Goal: Task Accomplishment & Management: Complete application form

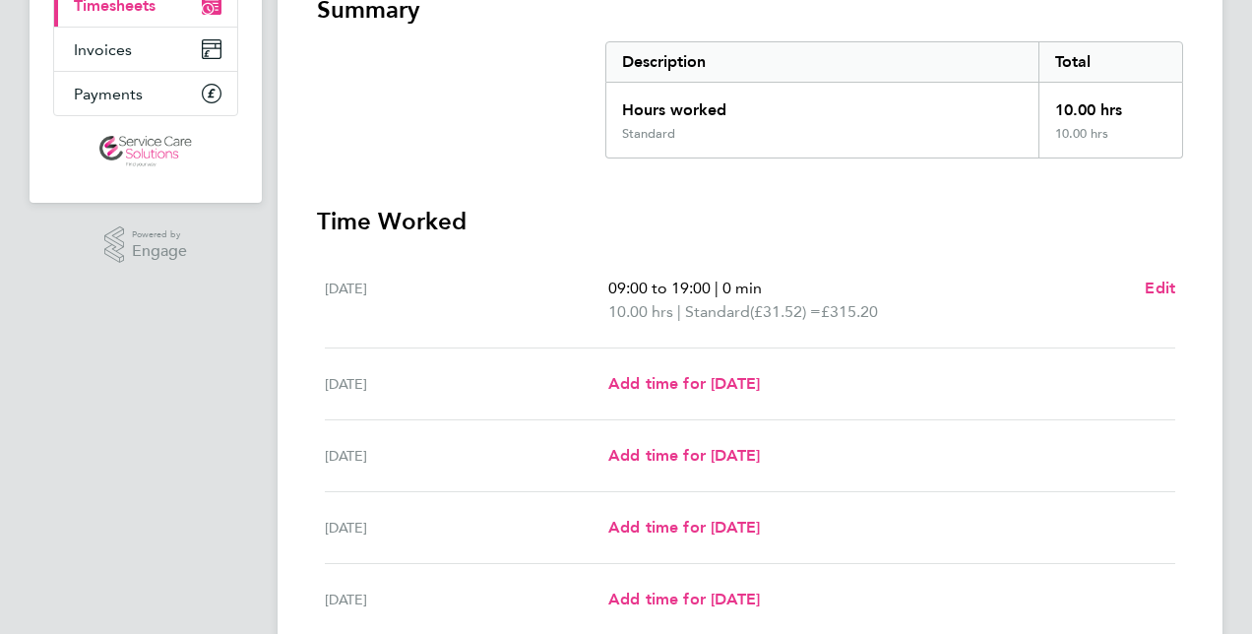
scroll to position [278, 0]
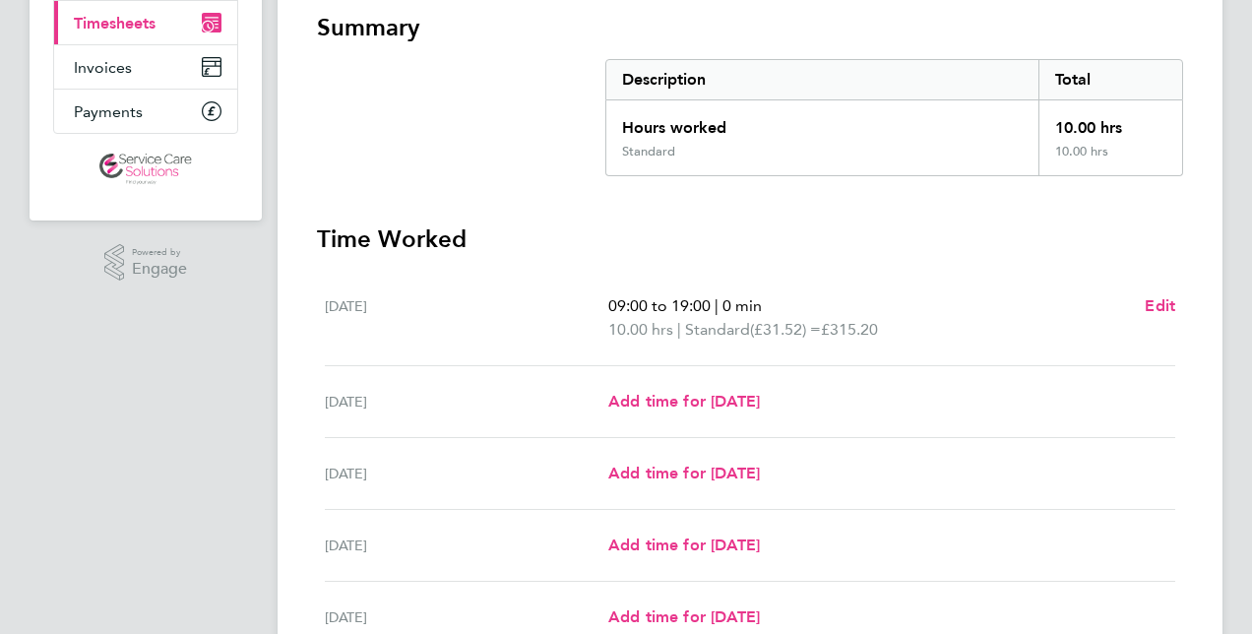
click at [161, 348] on app-navbar "NN [PERSON_NAME] Applications: Dashboard Documents Current page: Timesheets Inv…" at bounding box center [146, 373] width 232 height 1193
click at [1152, 291] on div "[DATE] 09:00 to 19:00 | 0 min 10.00 hrs | Standard (£31.52) = £315.20 Edit" at bounding box center [750, 319] width 851 height 96
click at [1154, 299] on span "Edit" at bounding box center [1160, 305] width 31 height 19
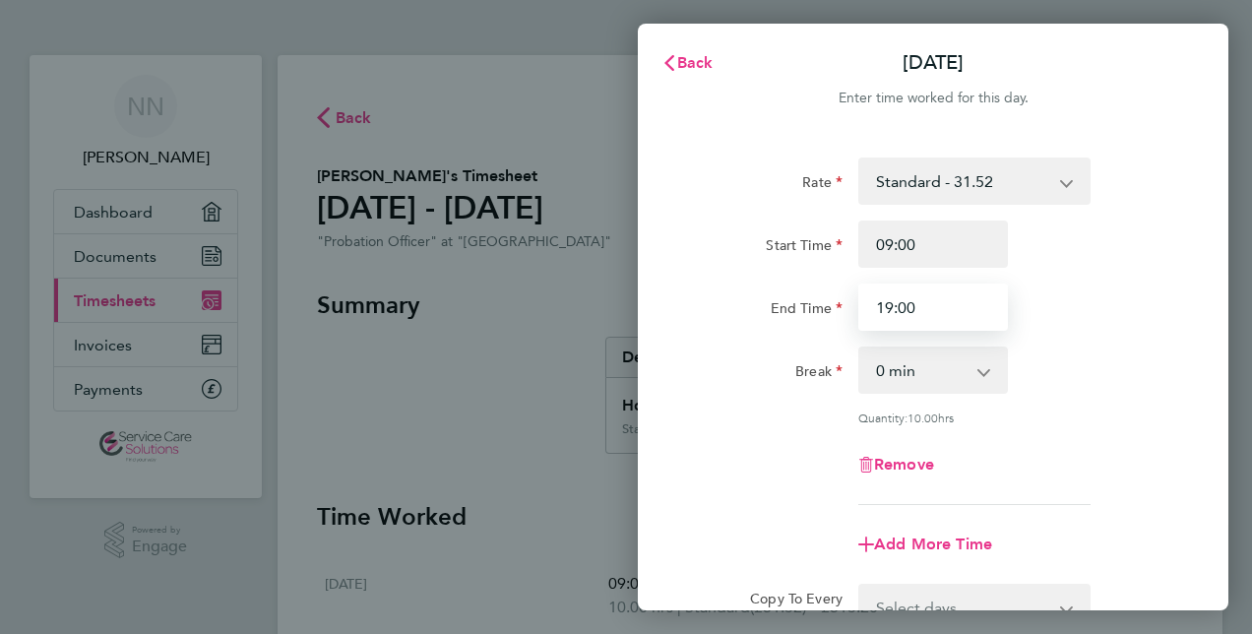
click at [941, 316] on input "19:00" at bounding box center [934, 307] width 150 height 47
type input "1"
type input "21:00"
click at [1065, 346] on div "Rate Standard - 31.52 Start Time 09:00 End Time 21:00 Break 0 min 15 min 30 min…" at bounding box center [933, 332] width 480 height 348
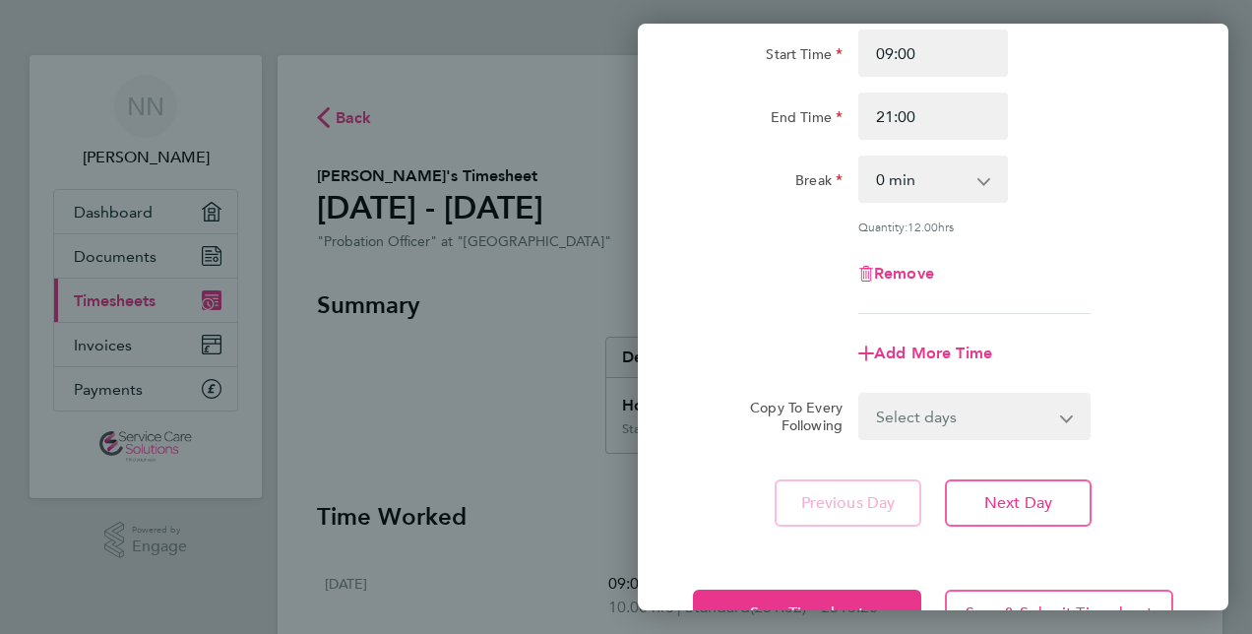
scroll to position [255, 0]
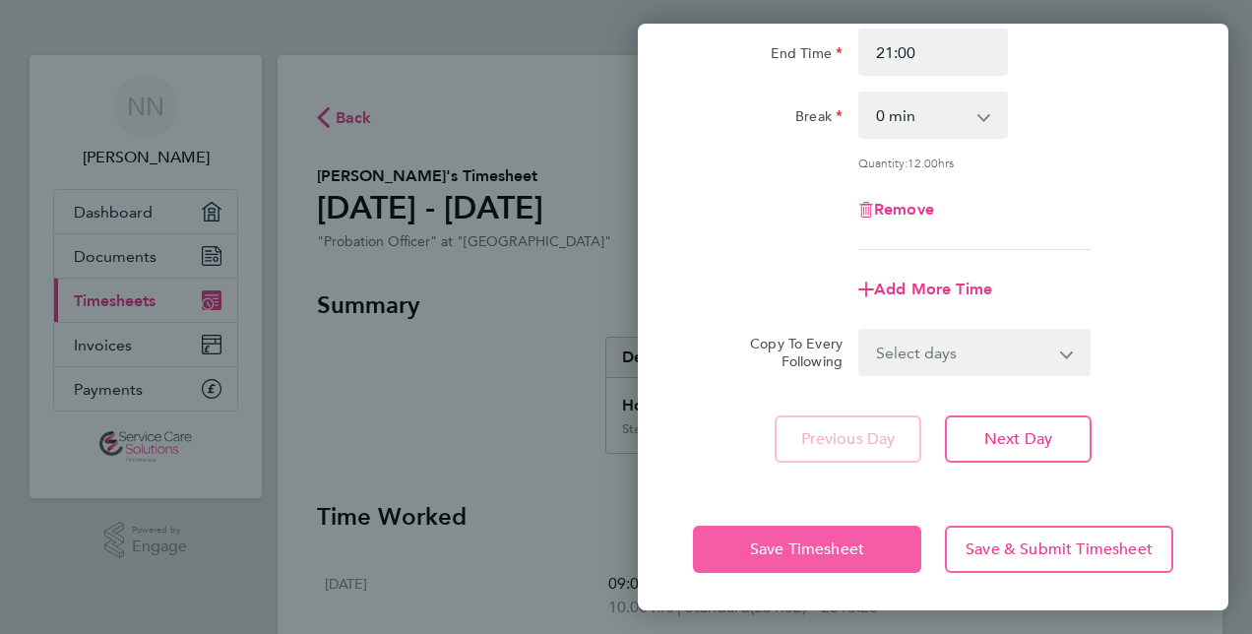
click at [732, 530] on button "Save Timesheet" at bounding box center [807, 549] width 228 height 47
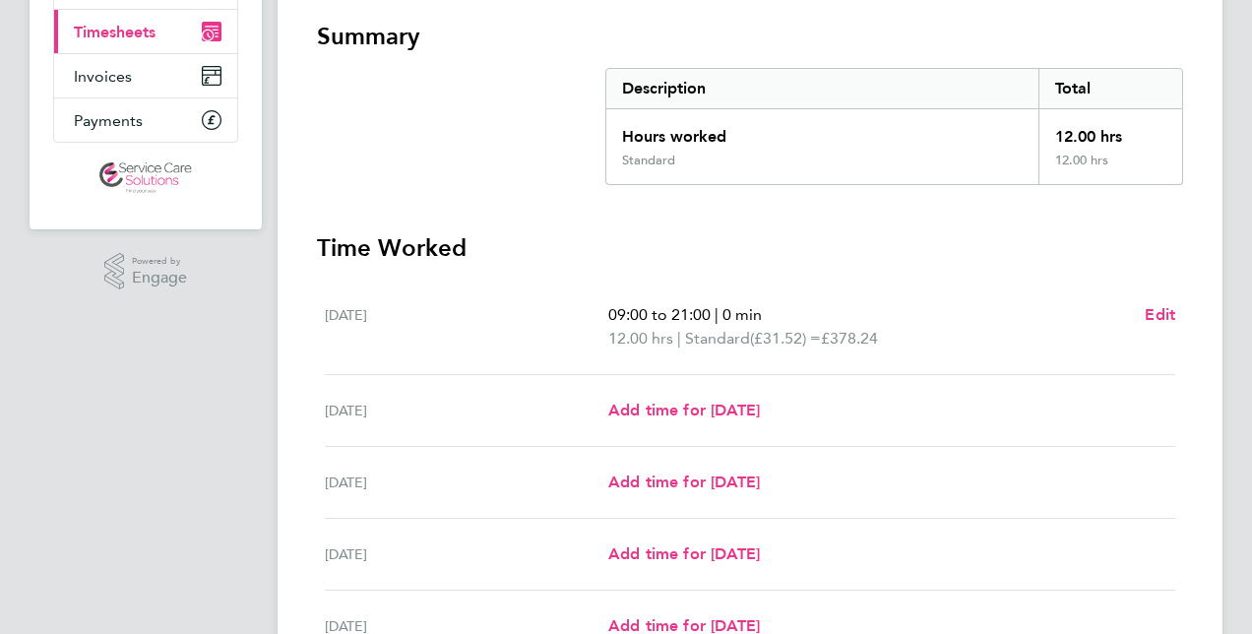
scroll to position [98, 0]
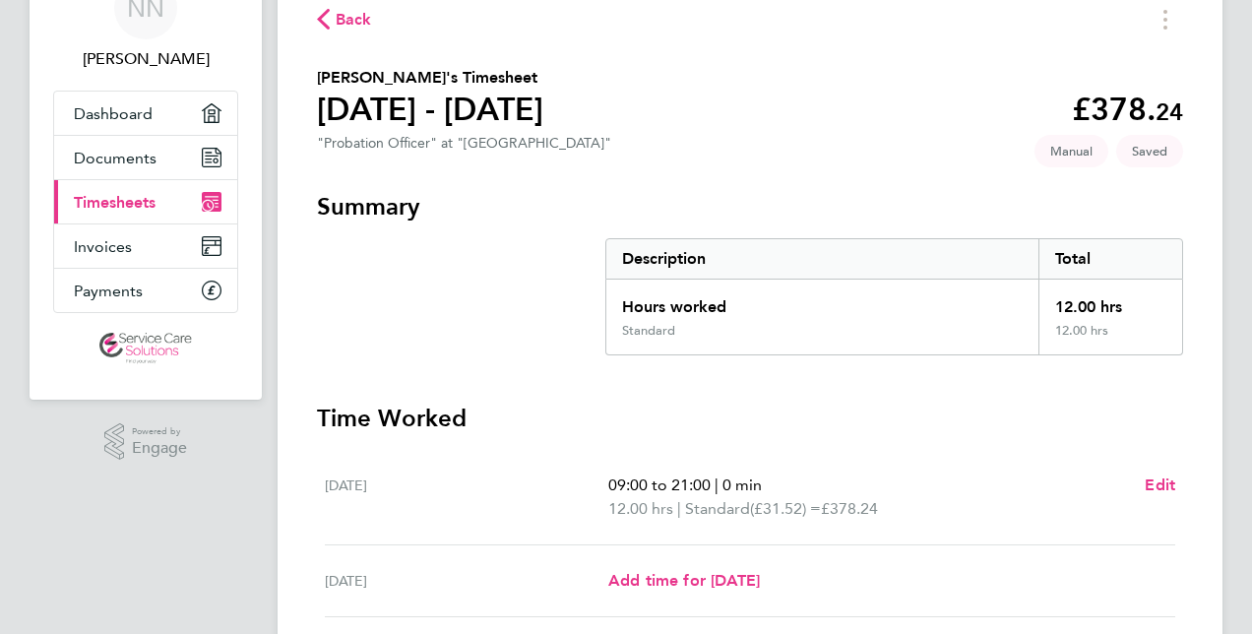
click at [134, 187] on link "Current page: Timesheets" at bounding box center [145, 201] width 183 height 43
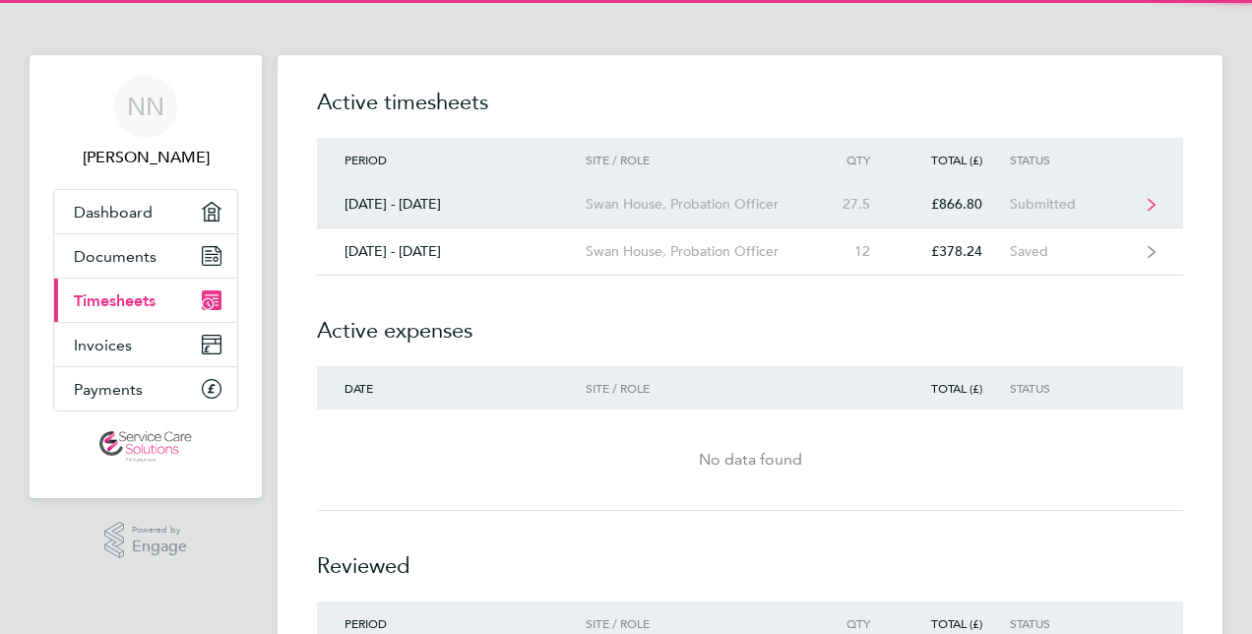
click at [670, 215] on link "[DATE] - [DATE] [GEOGRAPHIC_DATA], Probation Officer 27.5 £866.80 Submitted" at bounding box center [750, 204] width 866 height 47
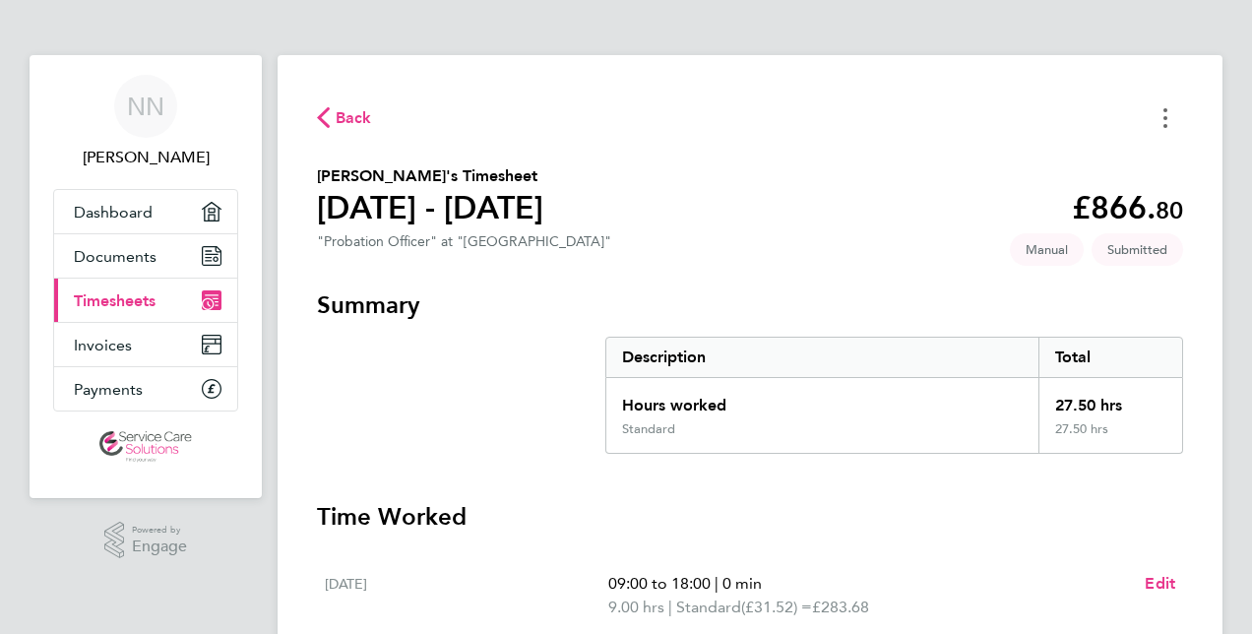
click at [1162, 106] on button "Timesheets Menu" at bounding box center [1165, 117] width 35 height 31
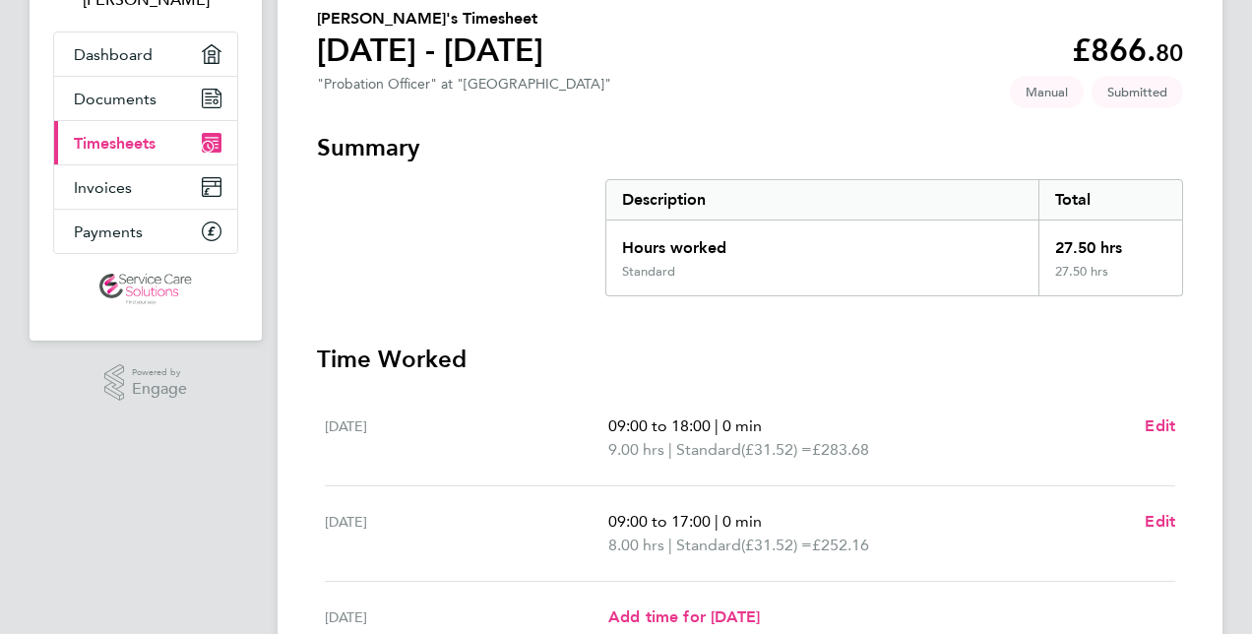
scroll to position [295, 0]
